Goal: Task Accomplishment & Management: Manage account settings

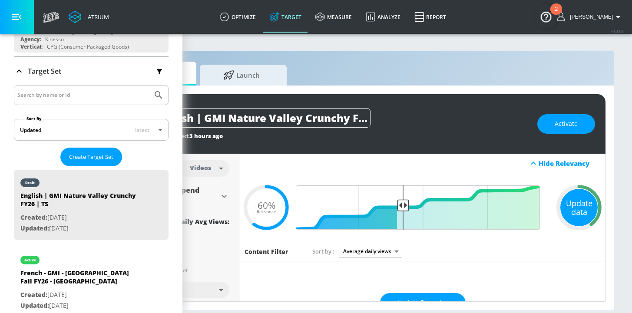
click at [574, 203] on div "Update data" at bounding box center [578, 207] width 37 height 37
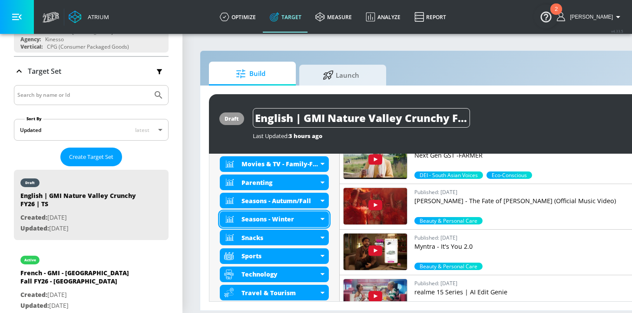
scroll to position [540, 0]
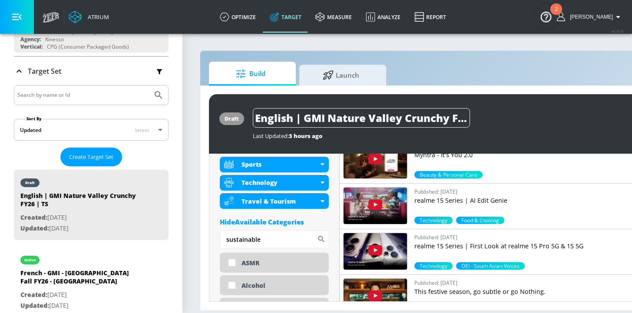
click at [246, 221] on div "Hide Available Categories" at bounding box center [274, 222] width 109 height 9
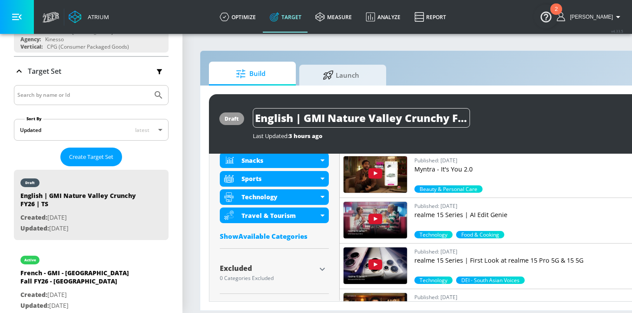
scroll to position [604, 0]
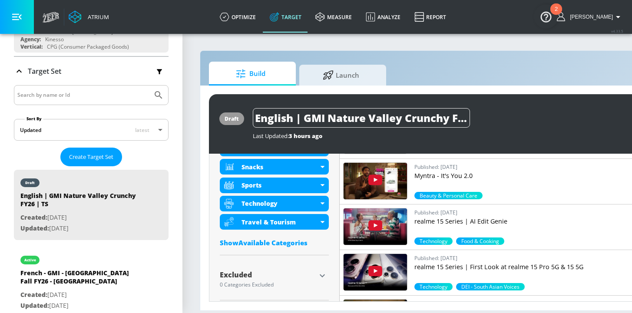
click at [322, 273] on icon "button" at bounding box center [322, 276] width 10 height 10
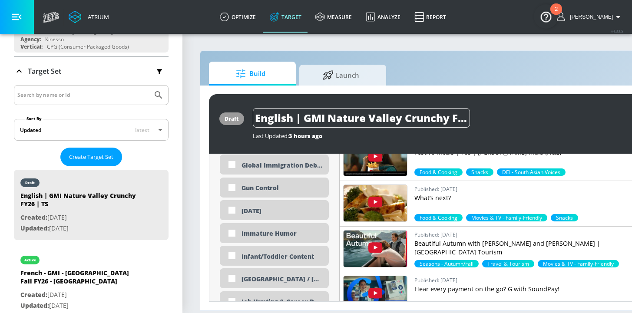
scroll to position [1639, 0]
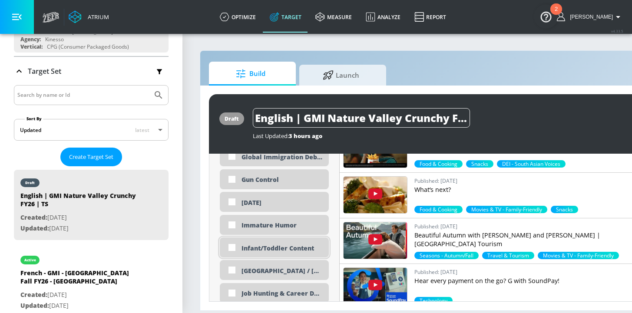
click at [282, 252] on div "Infant/Toddler Content" at bounding box center [281, 248] width 81 height 8
checkbox input "true"
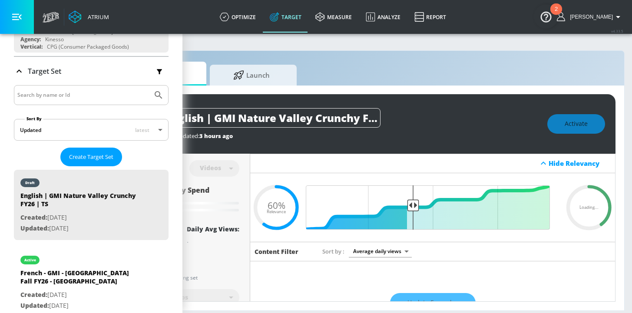
scroll to position [0, 106]
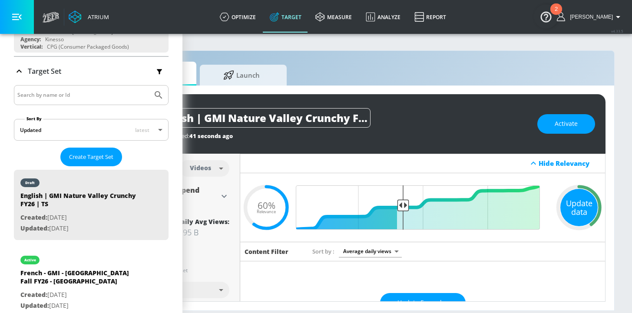
click at [582, 215] on div "Update data" at bounding box center [578, 207] width 37 height 37
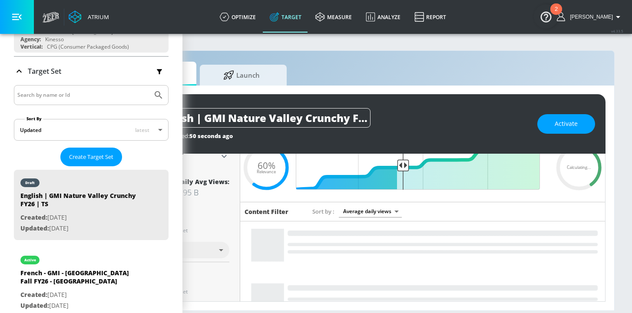
scroll to position [0, 0]
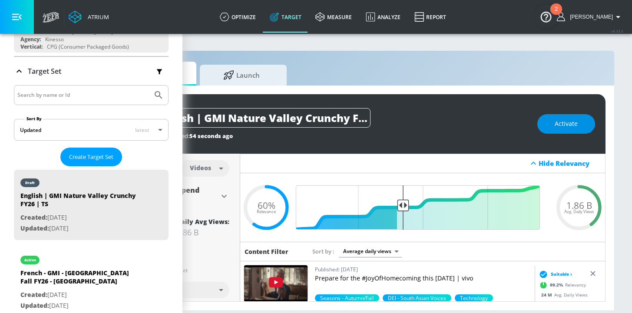
click at [571, 127] on span "Activate" at bounding box center [565, 124] width 23 height 11
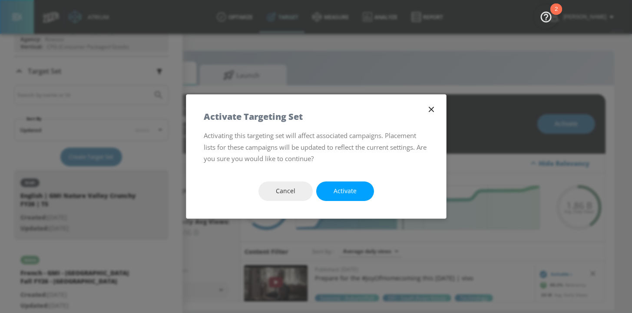
scroll to position [0, 99]
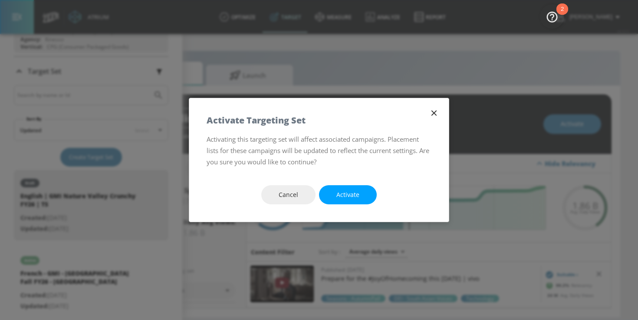
click at [354, 191] on span "Activate" at bounding box center [348, 194] width 23 height 11
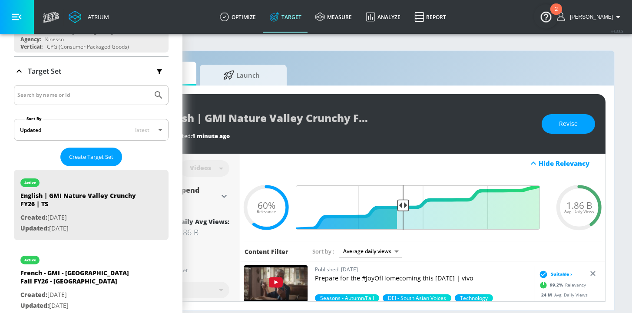
scroll to position [2, 0]
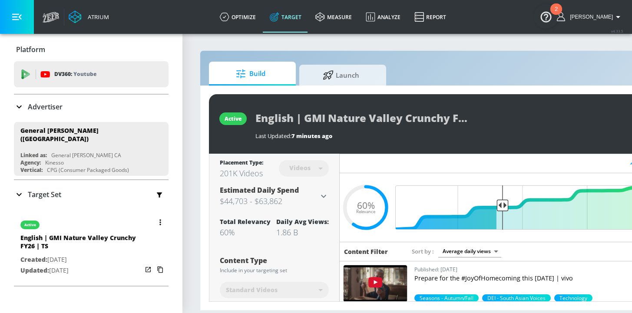
click at [154, 220] on button "button" at bounding box center [160, 222] width 12 height 12
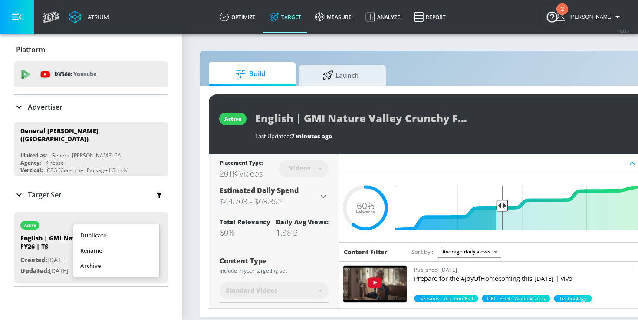
click at [108, 234] on li "Duplicate" at bounding box center [116, 235] width 86 height 15
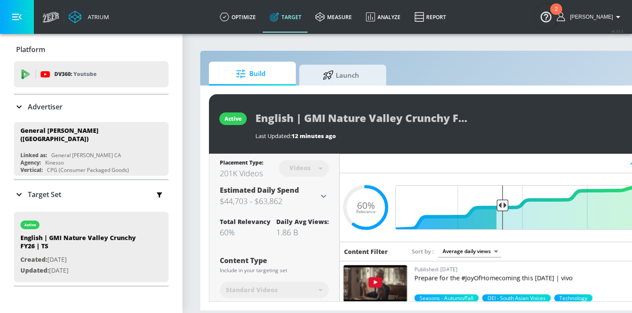
click at [23, 189] on icon at bounding box center [19, 194] width 10 height 10
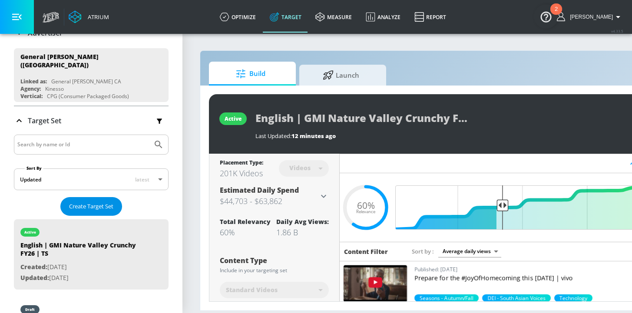
scroll to position [140, 0]
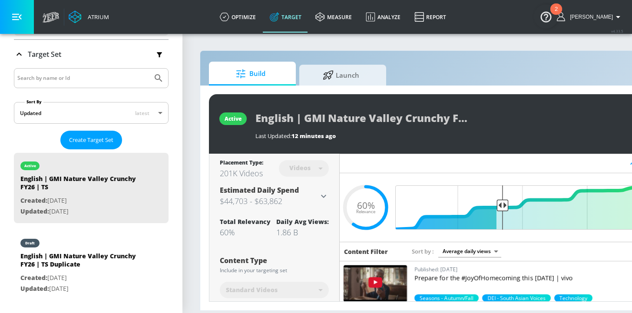
click at [111, 273] on p "Created: Oct. 14, 2025" at bounding box center [81, 278] width 122 height 11
type input "English | GMI Nature Valley Crunchy FY26 | TS Duplicate"
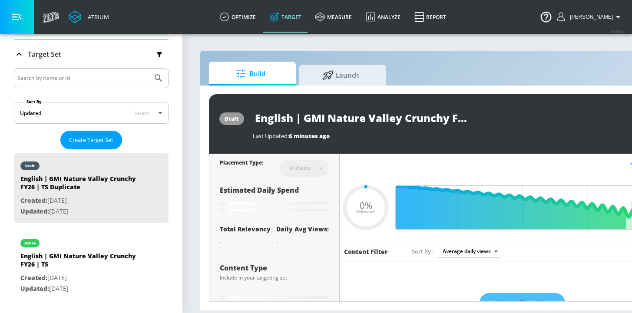
click at [407, 112] on input "English | GMI Nature Valley Crunchy FY26 | TS Duplicate" at bounding box center [361, 118] width 217 height 20
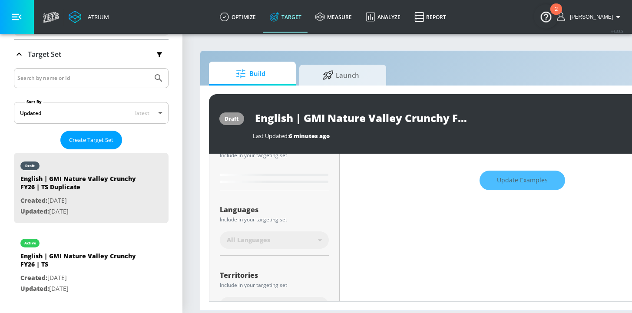
scroll to position [142, 0]
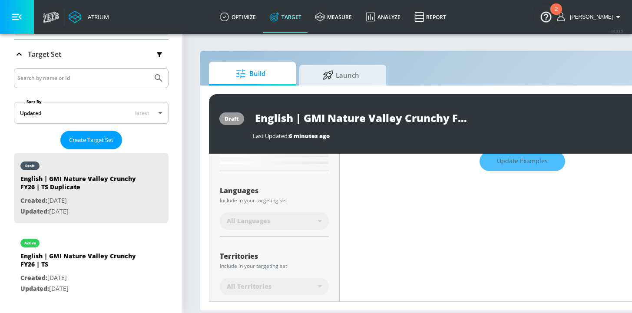
click at [322, 193] on div "Languages" at bounding box center [274, 190] width 109 height 7
type input "0.6"
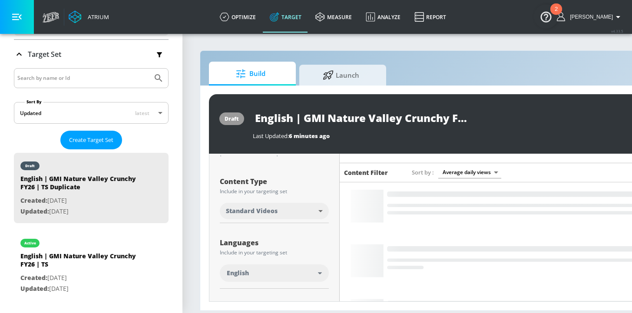
scroll to position [79, 0]
click at [262, 271] on div "English" at bounding box center [272, 272] width 91 height 9
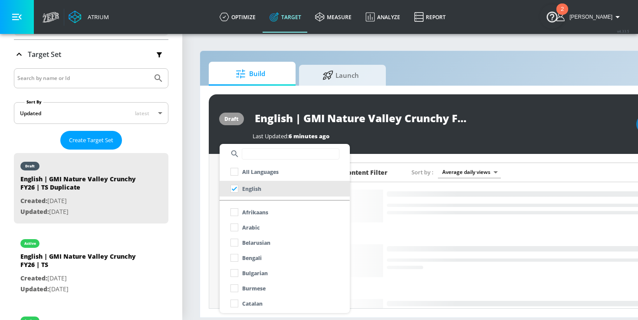
click at [258, 155] on input "text" at bounding box center [291, 153] width 98 height 11
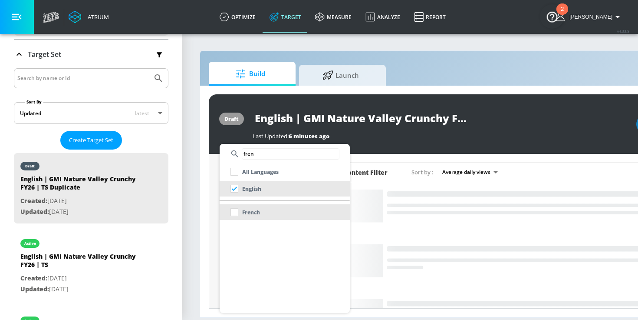
type input "fren"
click at [268, 215] on li "French" at bounding box center [285, 212] width 130 height 16
click at [212, 234] on div at bounding box center [319, 160] width 638 height 320
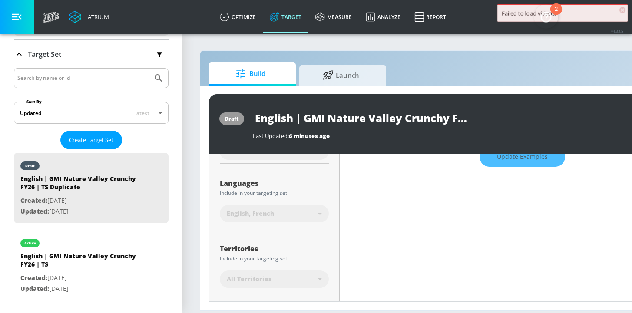
scroll to position [146, 0]
click at [622, 11] on span "×" at bounding box center [622, 10] width 6 height 6
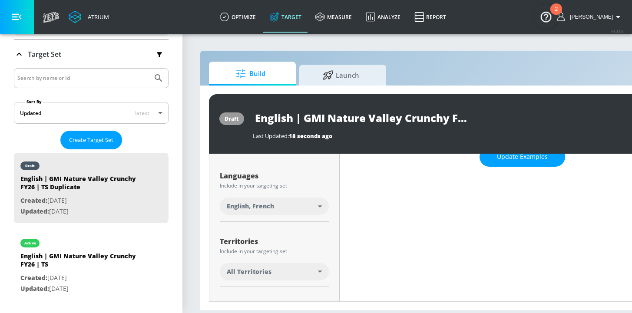
scroll to position [139, 0]
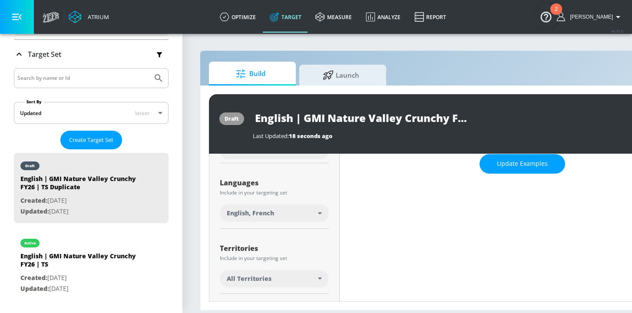
click at [278, 274] on div "All Territories" at bounding box center [272, 278] width 91 height 9
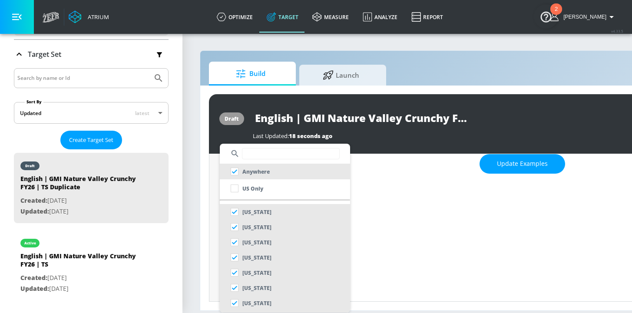
scroll to position [0, 0]
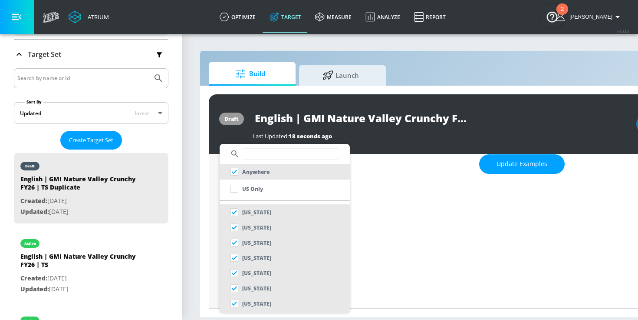
click at [258, 150] on input "text" at bounding box center [291, 153] width 98 height 11
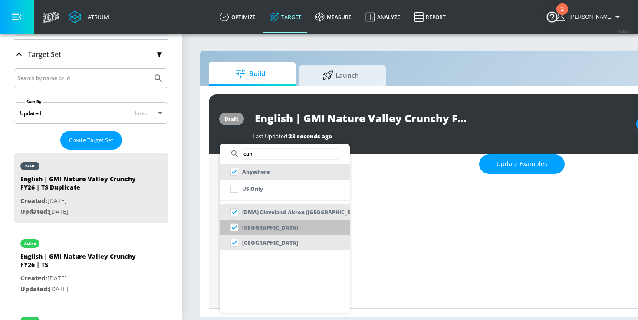
type input "can"
click at [253, 228] on p "Canada" at bounding box center [270, 227] width 56 height 9
checkbox input "false"
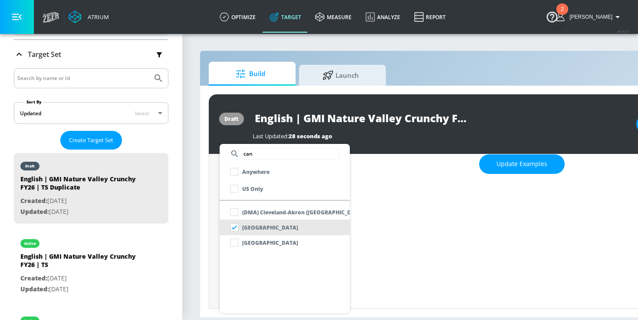
click at [202, 240] on div at bounding box center [319, 160] width 638 height 320
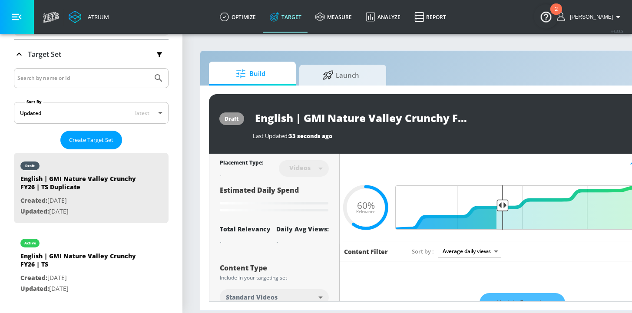
scroll to position [0, 106]
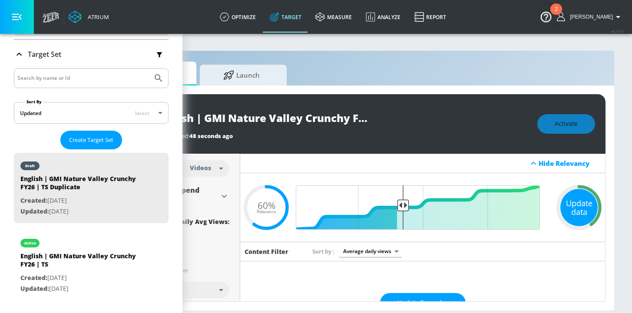
click at [566, 205] on div "Update data" at bounding box center [578, 207] width 37 height 37
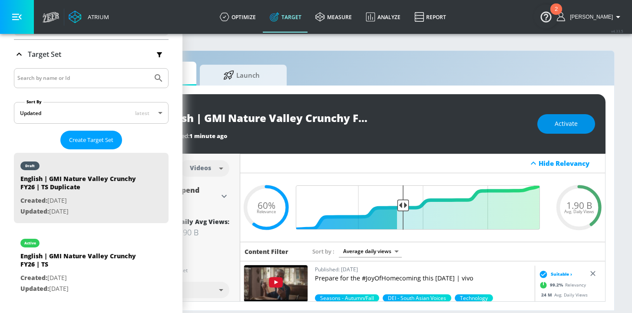
click at [568, 125] on span "Activate" at bounding box center [565, 124] width 23 height 11
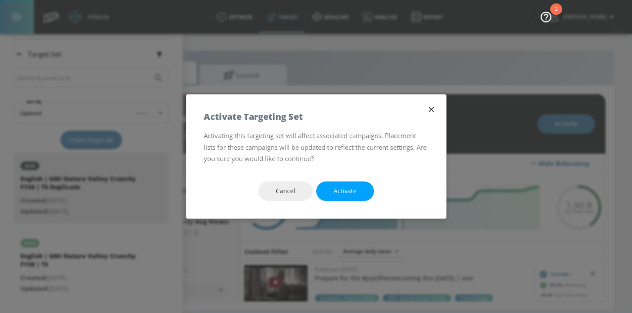
scroll to position [0, 99]
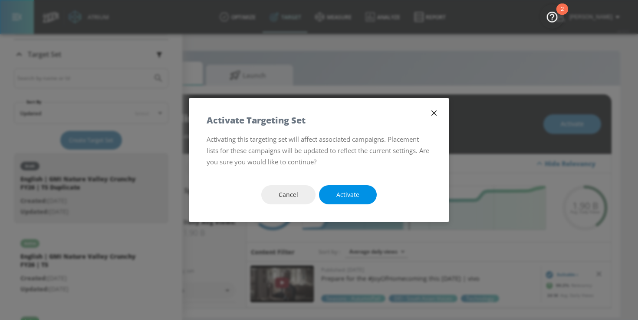
click at [343, 195] on span "Activate" at bounding box center [348, 194] width 23 height 11
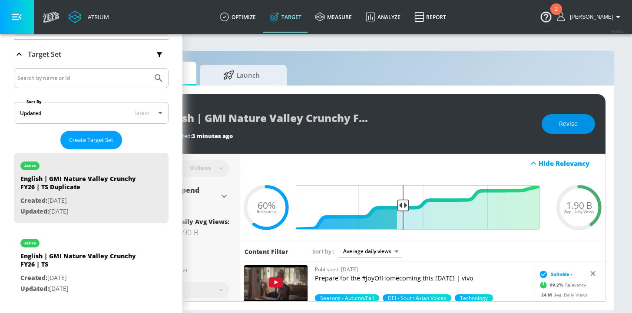
click at [577, 125] on span "Revise" at bounding box center [568, 124] width 19 height 11
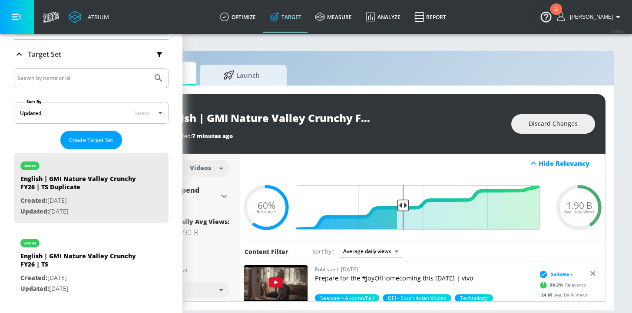
click at [312, 131] on div "Last Updated: 7 minutes ago" at bounding box center [329, 134] width 346 height 12
click at [292, 119] on input "English | GMI Nature Valley Crunchy FY26 | TS Duplicate" at bounding box center [264, 118] width 217 height 20
drag, startPoint x: 194, startPoint y: 119, endPoint x: 86, endPoint y: 116, distance: 107.7
click at [86, 116] on div "Atrium optimize Target measure Analyze Report optimize Target measure Analyze R…" at bounding box center [217, 156] width 632 height 313
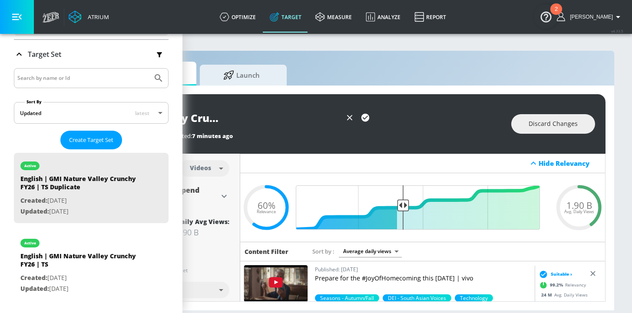
drag, startPoint x: 319, startPoint y: 115, endPoint x: 383, endPoint y: 116, distance: 63.8
click at [383, 116] on div "French | GMI Nature Valley Crunchy FY26 | TS Duplicate" at bounding box center [329, 118] width 346 height 20
drag, startPoint x: 304, startPoint y: 115, endPoint x: 296, endPoint y: 117, distance: 8.1
click at [304, 115] on input "French | GMI Nature Valley Crunchy FY26 | TS Duplicate" at bounding box center [249, 118] width 186 height 20
drag, startPoint x: 290, startPoint y: 118, endPoint x: 389, endPoint y: 118, distance: 99.4
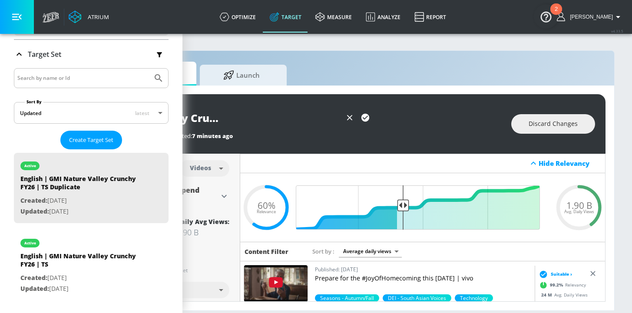
click at [389, 118] on div "French | GMI Nature Valley Crunchy FY26 | TS Duplicate" at bounding box center [329, 118] width 346 height 20
click at [363, 118] on icon "button" at bounding box center [365, 118] width 10 height 10
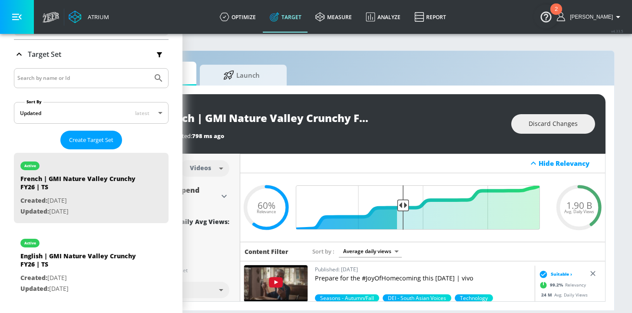
click at [270, 124] on input "French | GMI Nature Valley Crunchy FY26 | TS" at bounding box center [264, 118] width 217 height 20
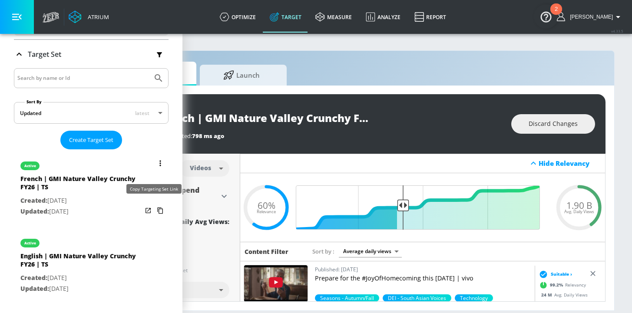
click at [153, 205] on icon "list of Target Set" at bounding box center [160, 211] width 14 height 14
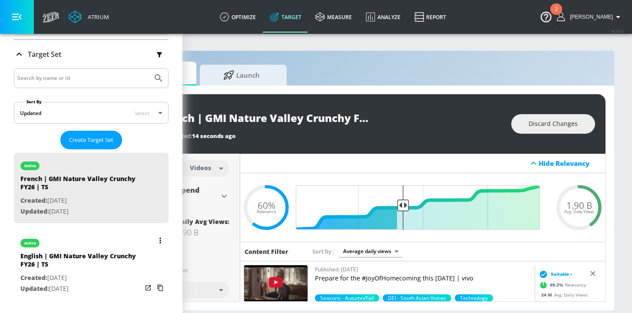
click at [102, 265] on div "English | GMI Nature Valley Crunchy FY26 | TS" at bounding box center [81, 262] width 122 height 21
type input "English | GMI Nature Valley Crunchy FY26 | TS"
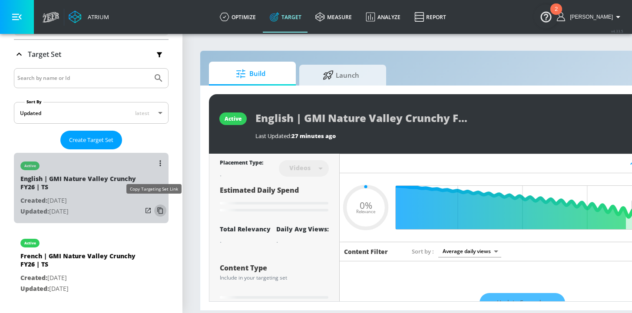
click at [153, 207] on icon "list of Target Set" at bounding box center [160, 211] width 14 height 14
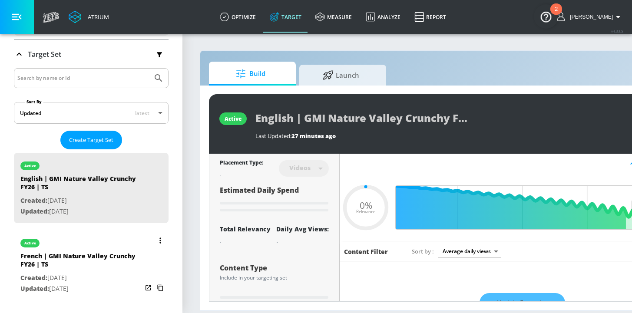
type input "0.6"
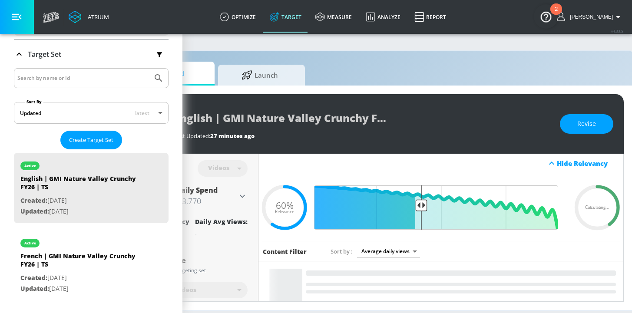
scroll to position [0, 95]
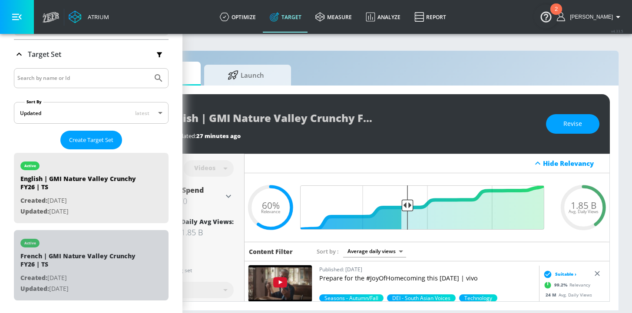
drag, startPoint x: 108, startPoint y: 276, endPoint x: 227, endPoint y: 143, distance: 178.7
click at [108, 277] on p "Created: Oct. 14, 2025" at bounding box center [81, 278] width 122 height 11
type input "French | GMI Nature Valley Crunchy FY26 | TS"
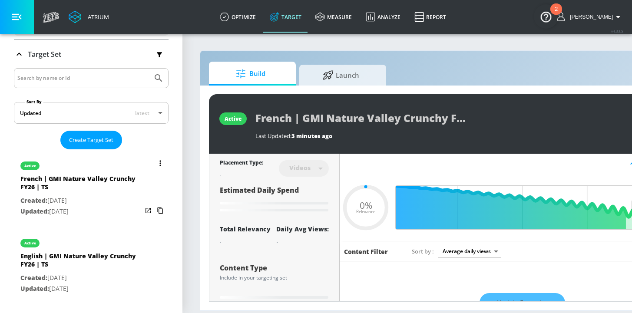
type input "0.6"
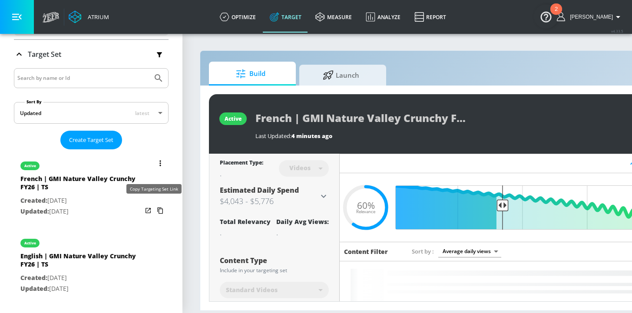
click at [157, 204] on icon "list of Target Set" at bounding box center [160, 211] width 14 height 14
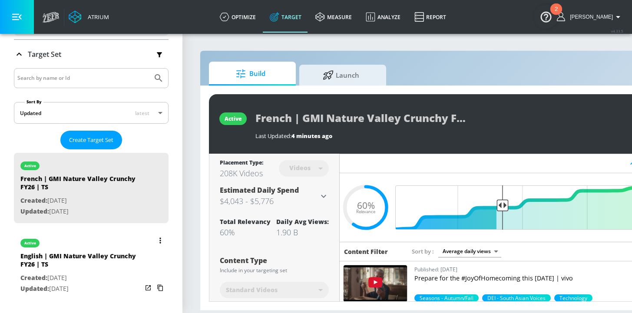
click at [111, 273] on p "Created: Oct. 14, 2025" at bounding box center [81, 278] width 122 height 11
type input "English | GMI Nature Valley Crunchy FY26 | TS"
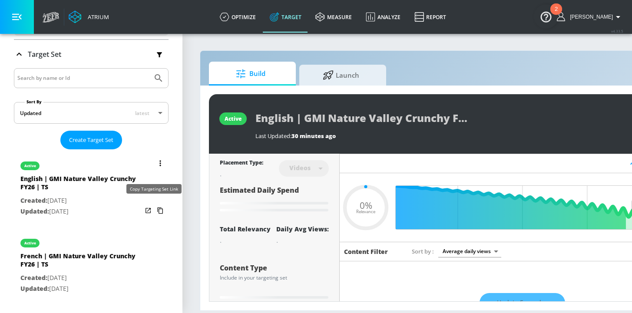
click at [153, 205] on icon "list of Target Set" at bounding box center [160, 211] width 14 height 14
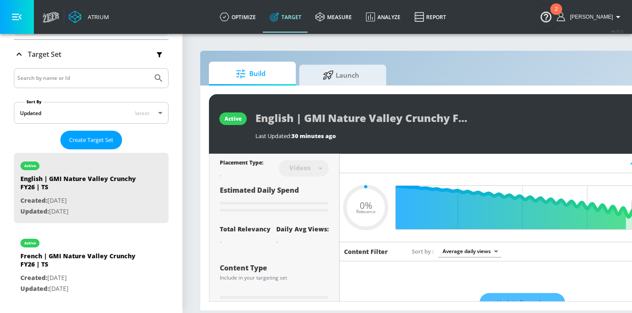
type input "0.6"
